Goal: Information Seeking & Learning: Learn about a topic

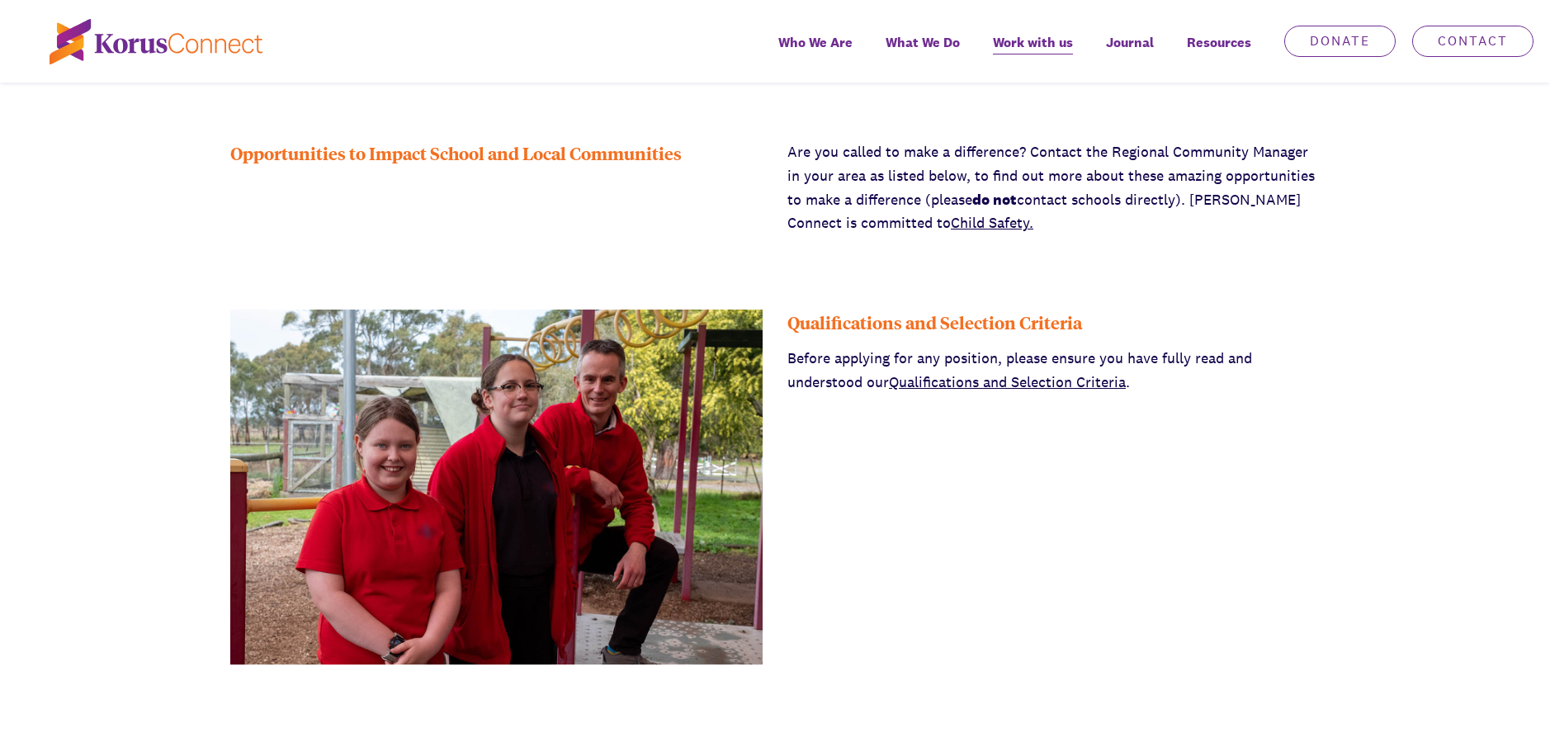
scroll to position [571, 0]
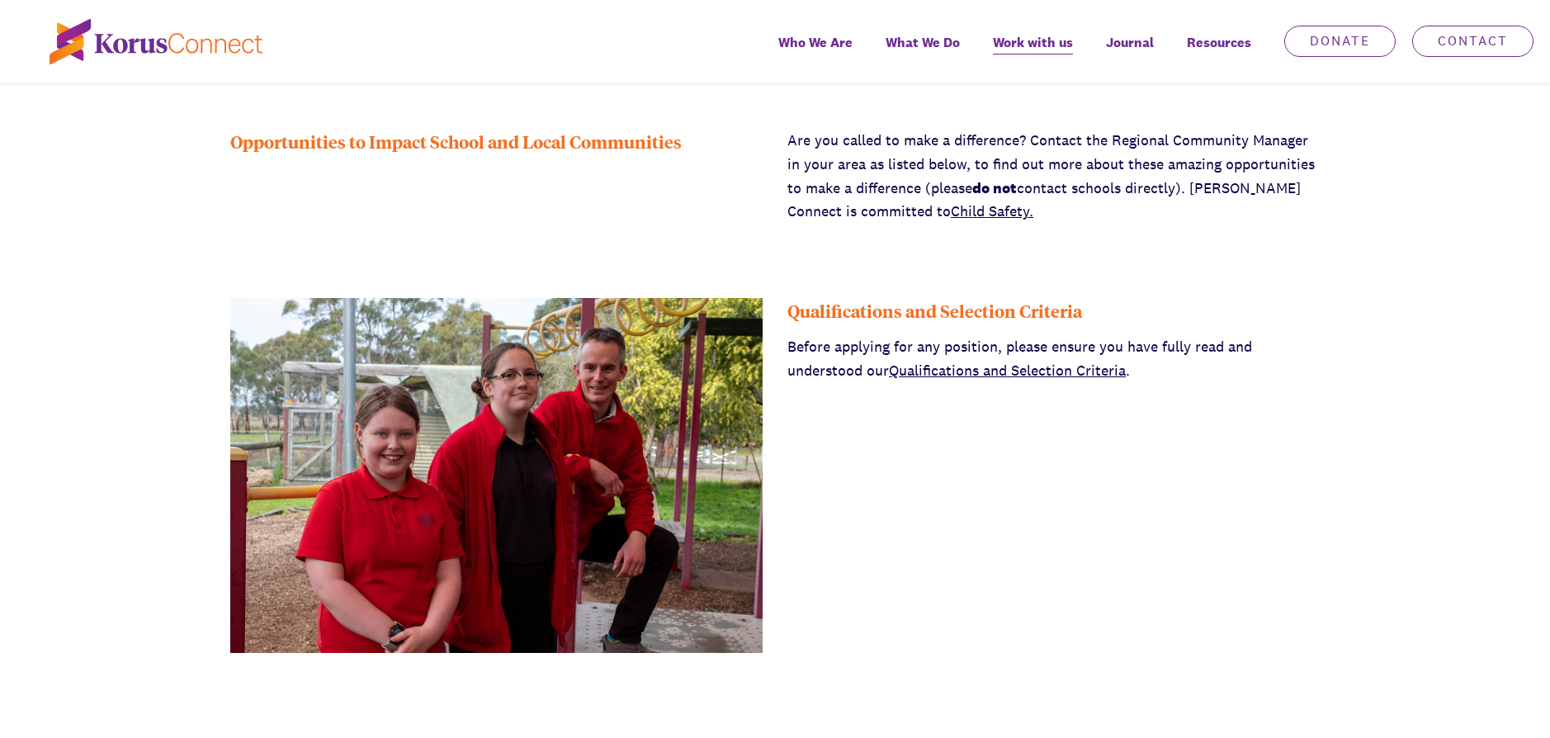
click at [1018, 365] on link "Qualifications and Selection Criteria" at bounding box center [1007, 370] width 237 height 19
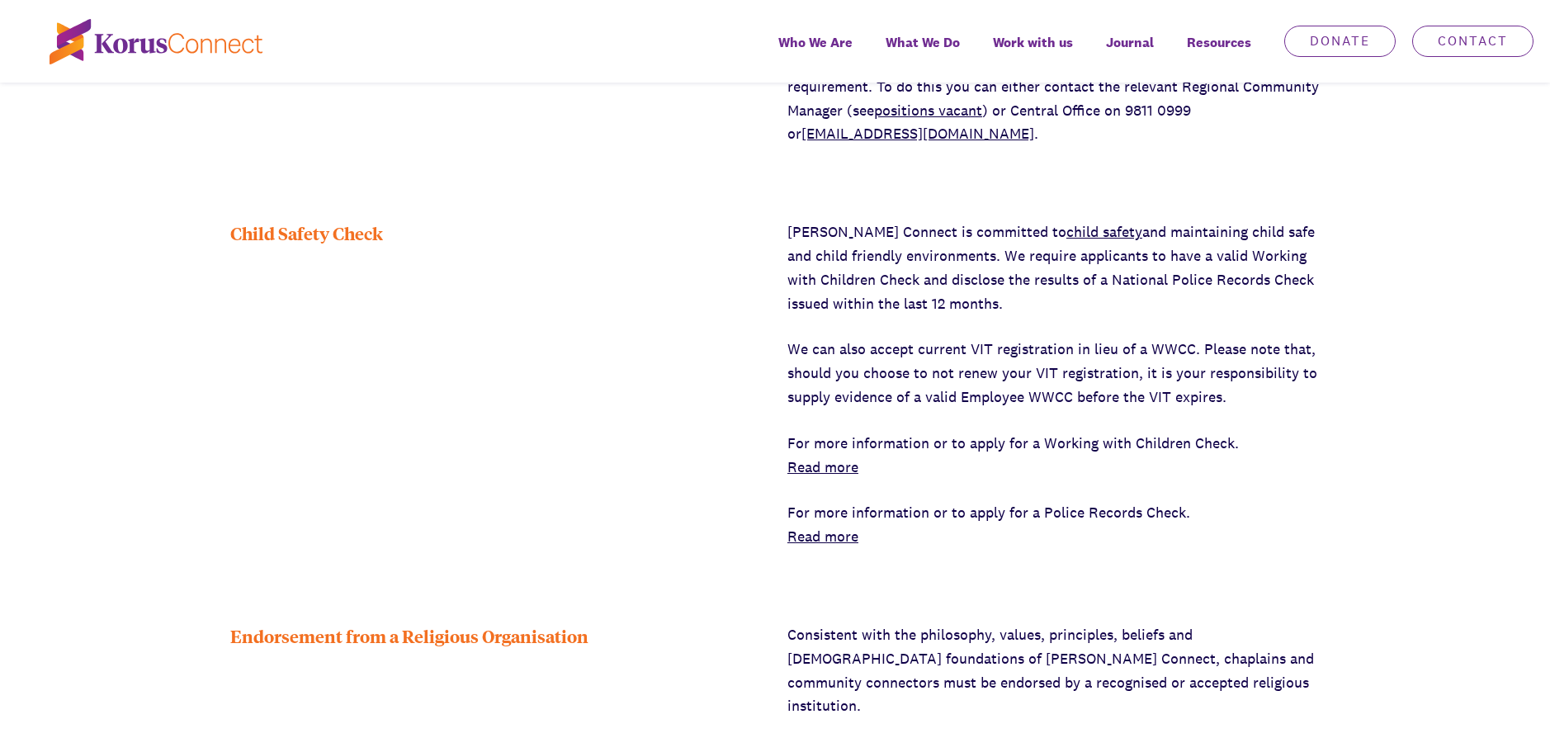
scroll to position [1117, 0]
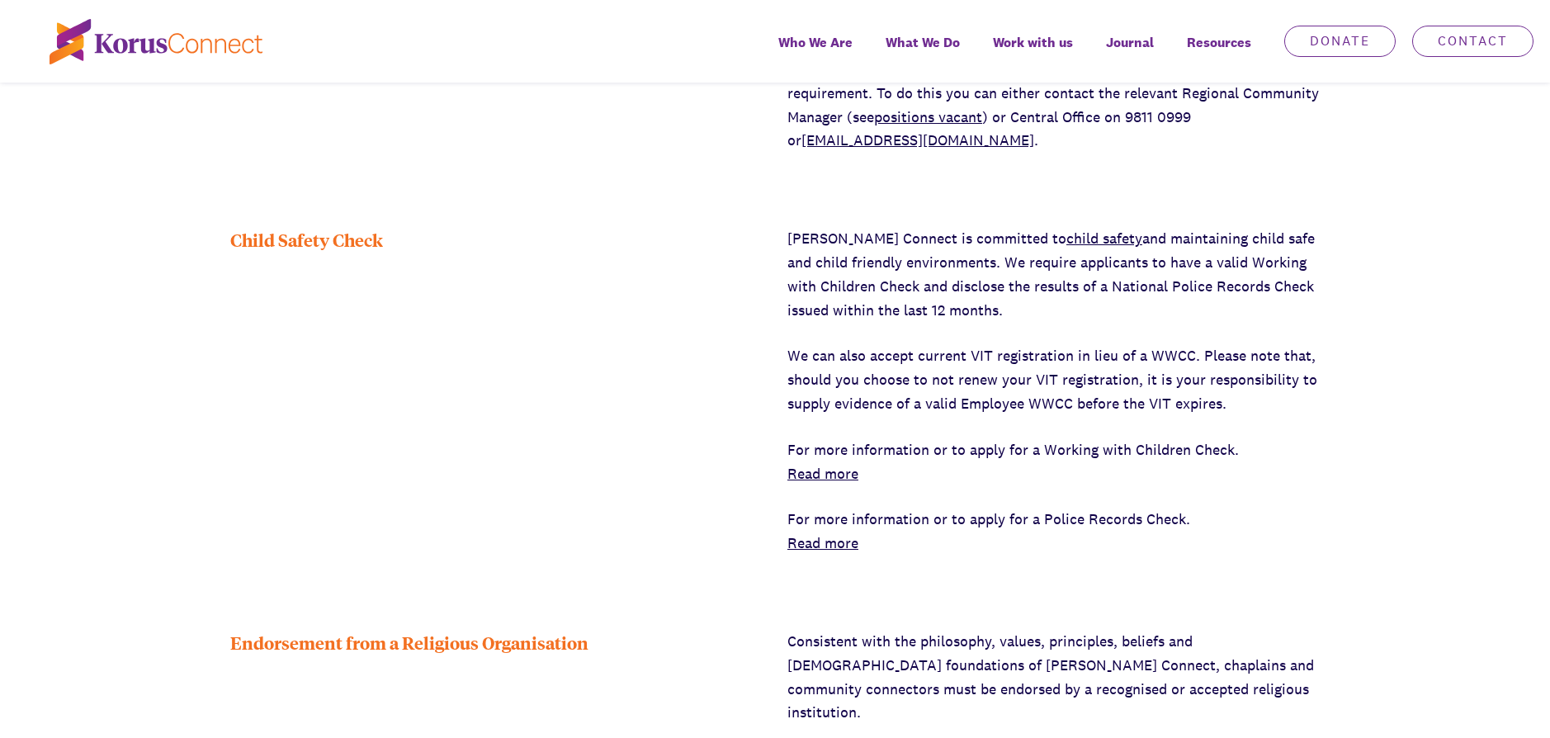
click at [969, 116] on link "positions vacant" at bounding box center [928, 116] width 108 height 19
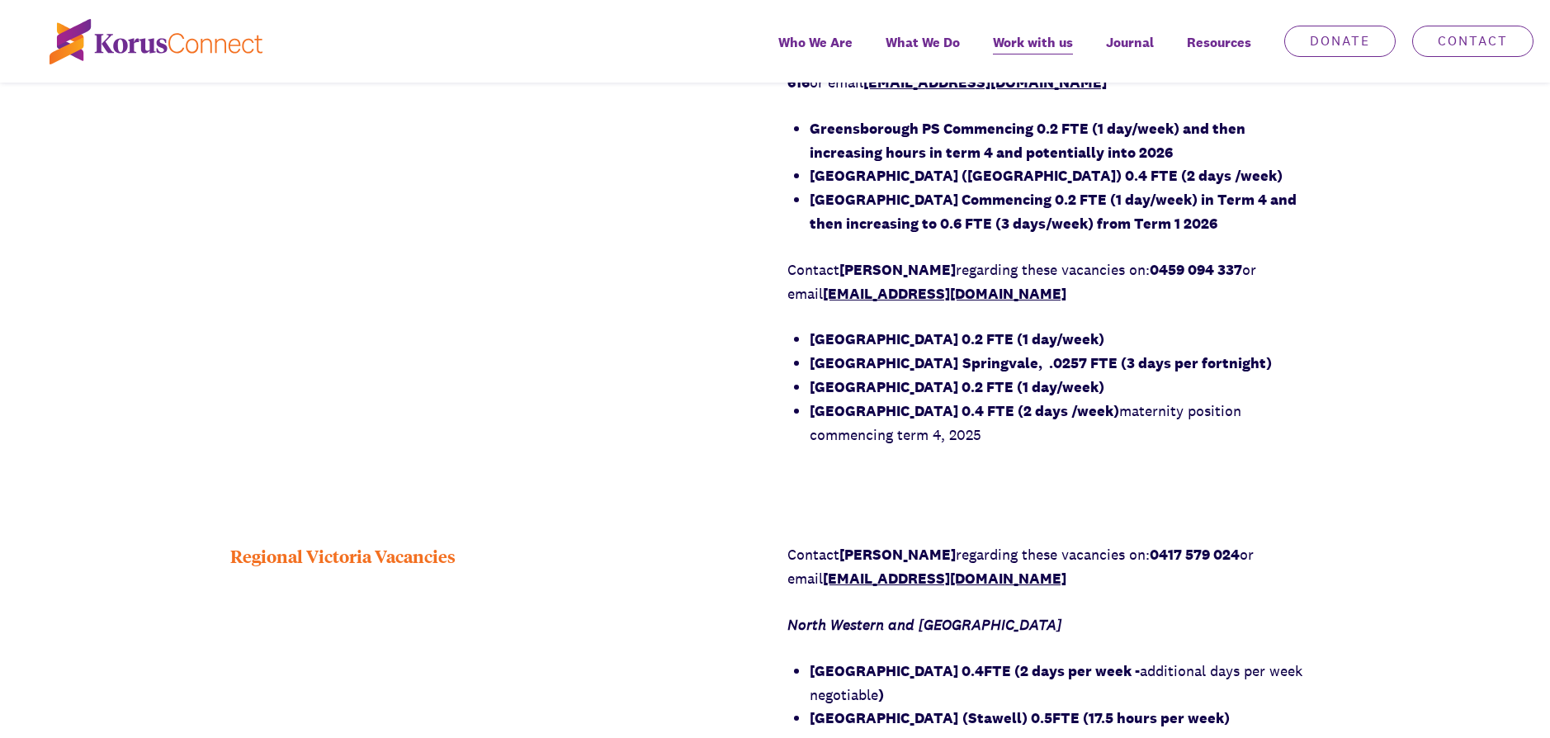
scroll to position [1373, 0]
